Goal: Find specific page/section: Find specific page/section

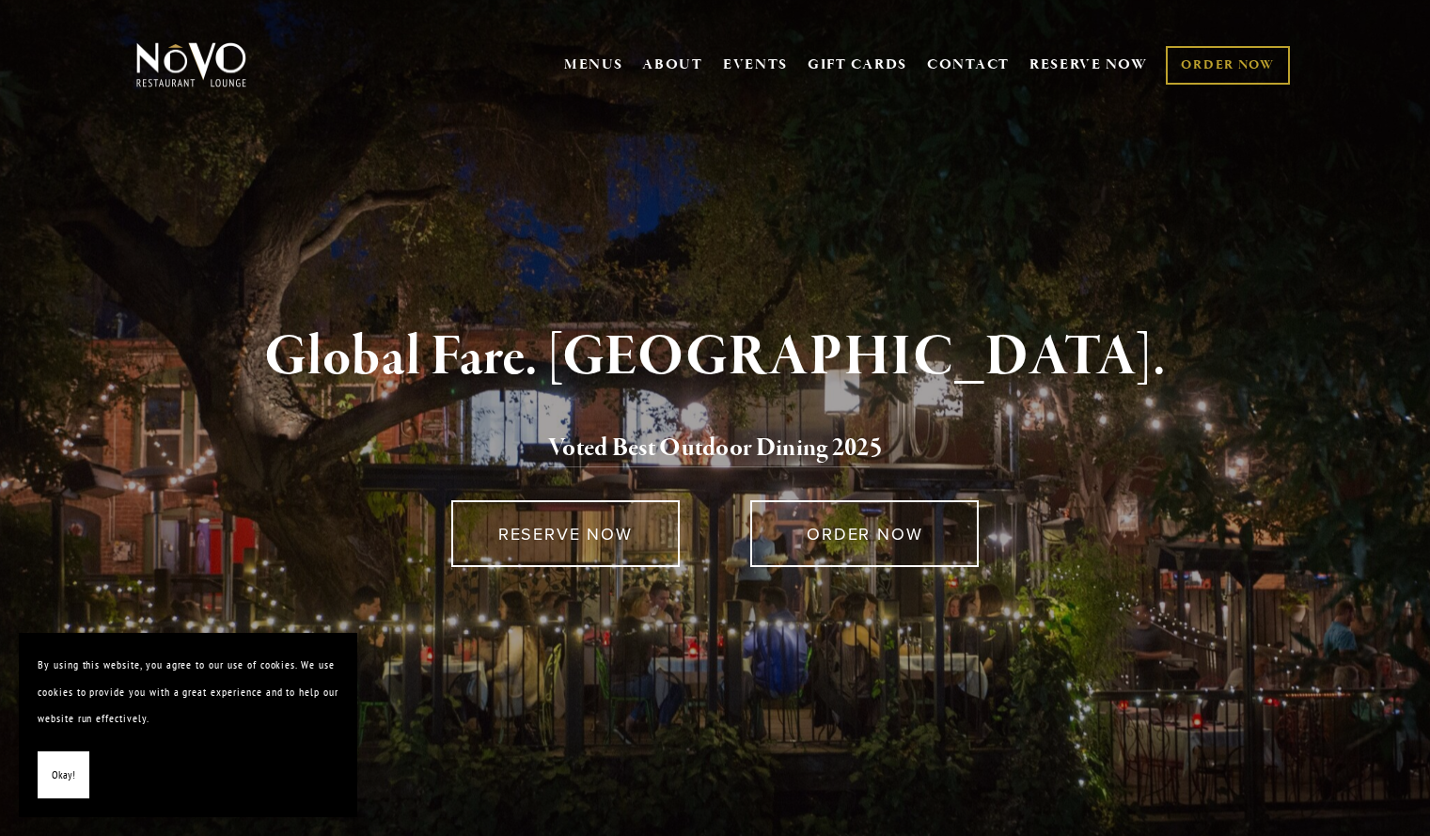
click at [1056, 388] on strong "Global Fare. Creekside Ambiance." at bounding box center [714, 356] width 901 height 71
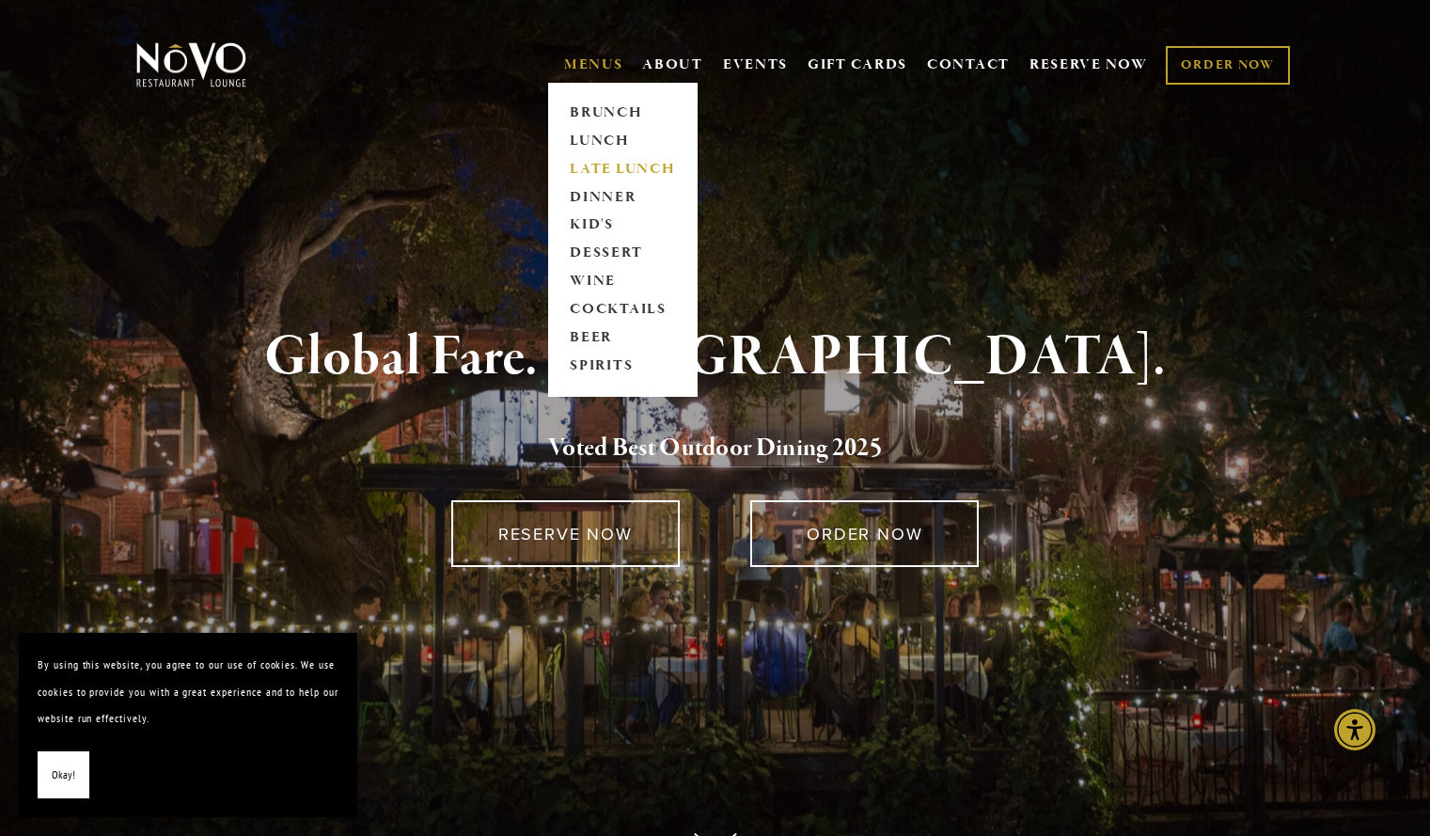
click at [603, 175] on link "LATE LUNCH" at bounding box center [622, 169] width 117 height 28
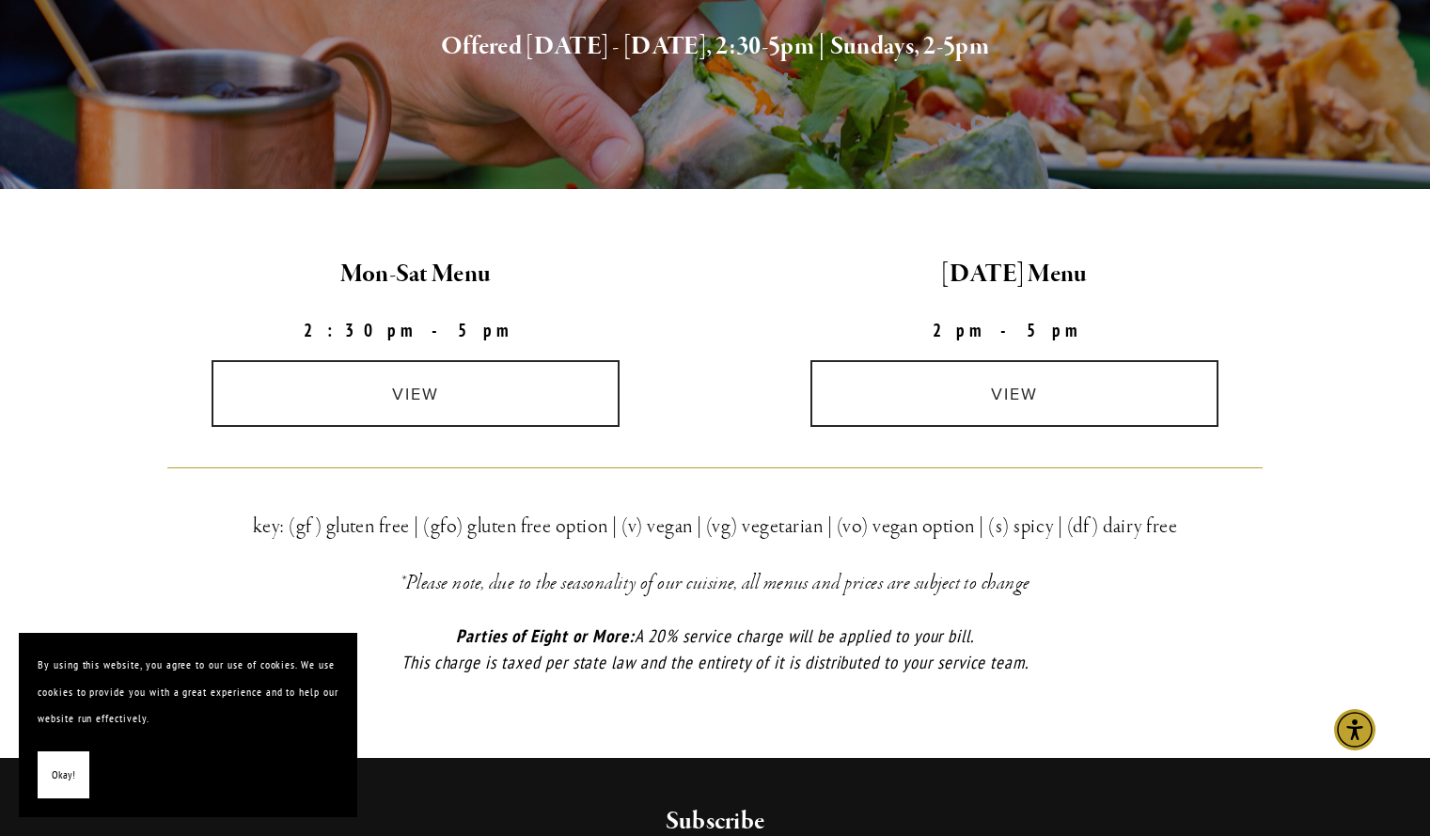
scroll to position [392, 0]
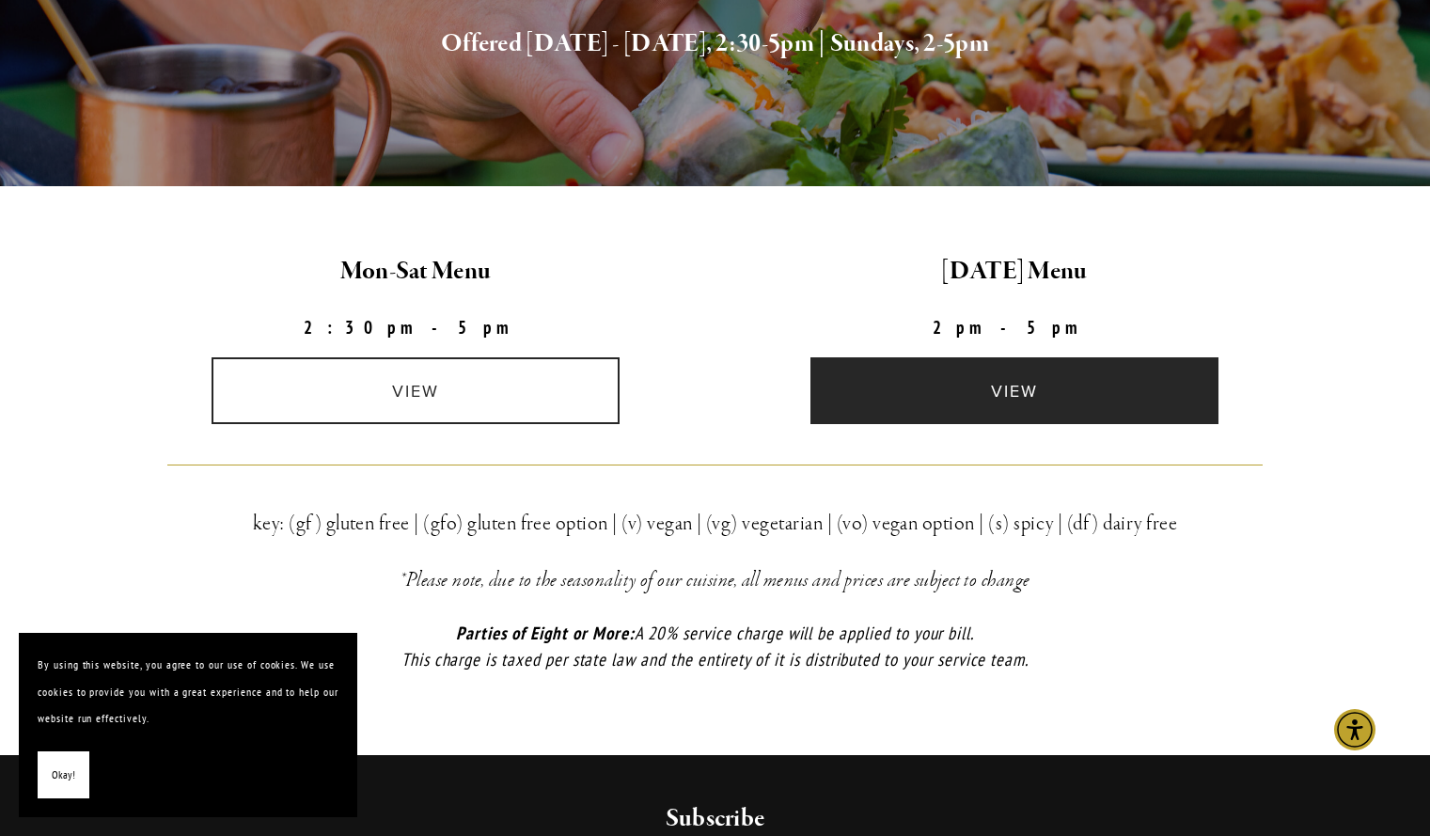
click at [1030, 384] on link "view" at bounding box center [1014, 390] width 408 height 67
